Goal: Information Seeking & Learning: Find specific fact

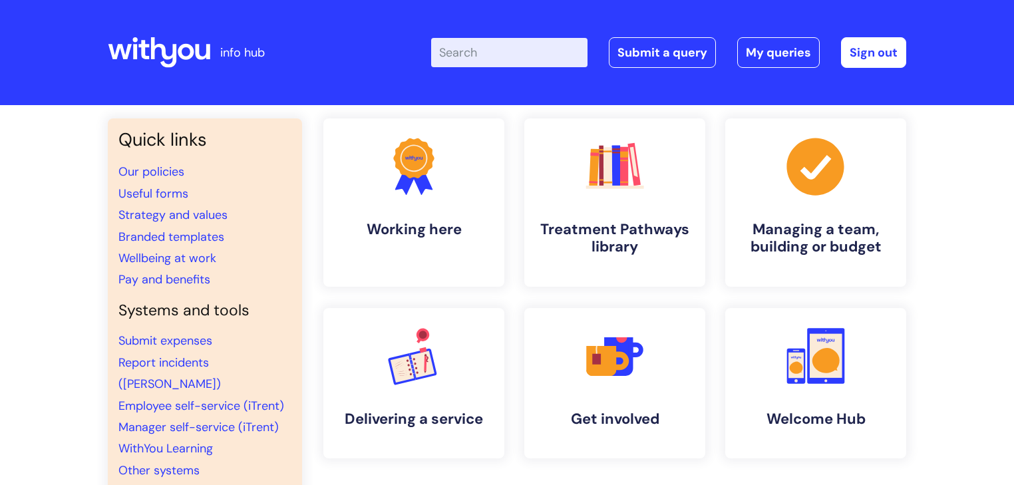
click at [455, 56] on input "Enter your search term here..." at bounding box center [509, 52] width 156 height 29
type input "1-2-1"
click button "Search" at bounding box center [0, 0] width 0 height 0
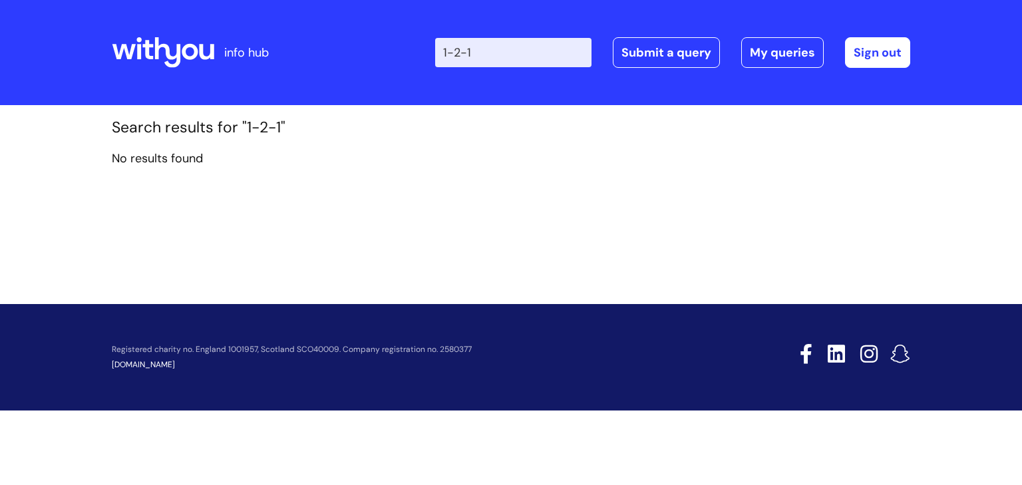
click at [484, 56] on input "1-2-1" at bounding box center [513, 52] width 156 height 29
type input "121"
click button "Search" at bounding box center [0, 0] width 0 height 0
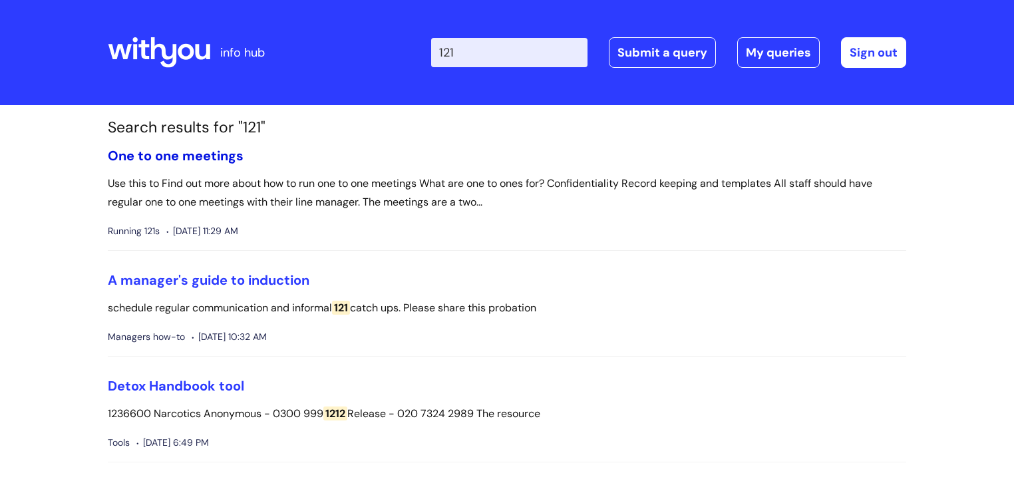
click at [189, 149] on link "One to one meetings" at bounding box center [176, 155] width 136 height 17
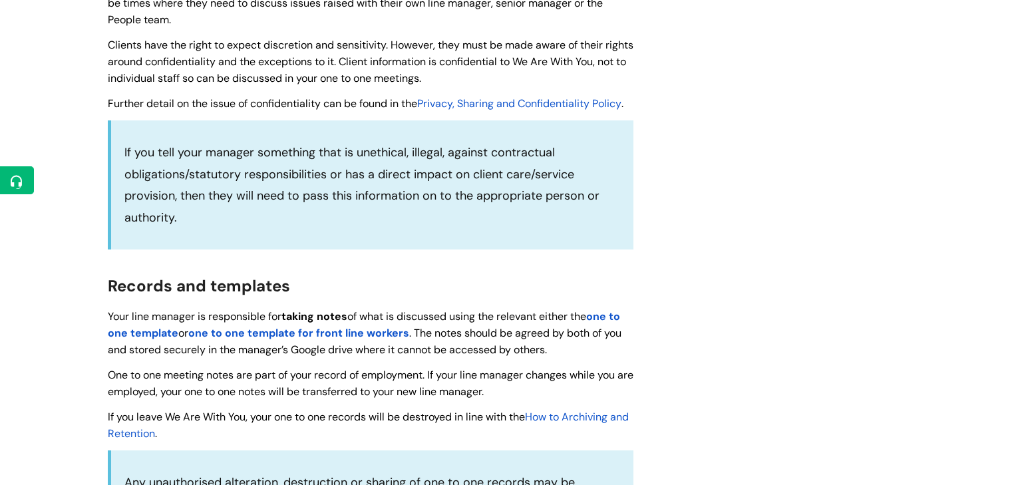
scroll to position [1384, 0]
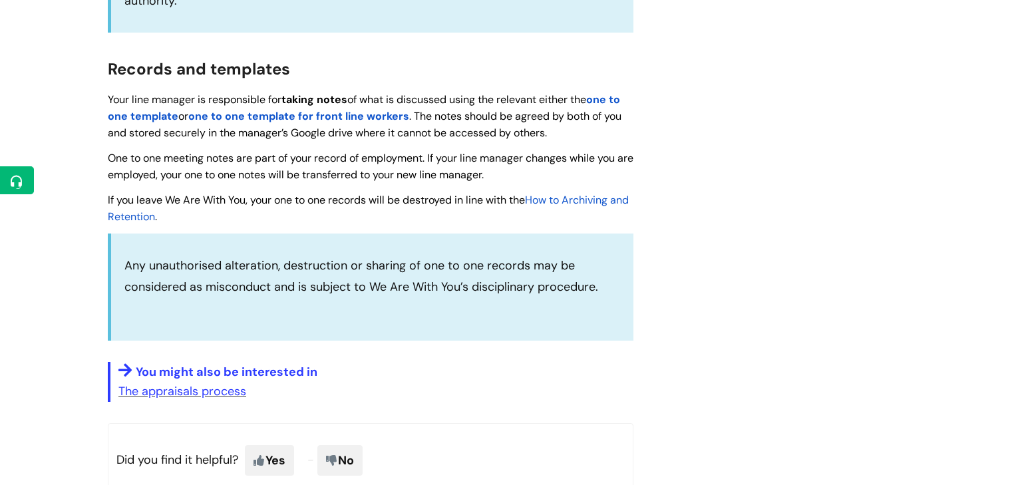
click at [157, 123] on strong "one to one template" at bounding box center [364, 107] width 512 height 31
